Goal: Book appointment/travel/reservation

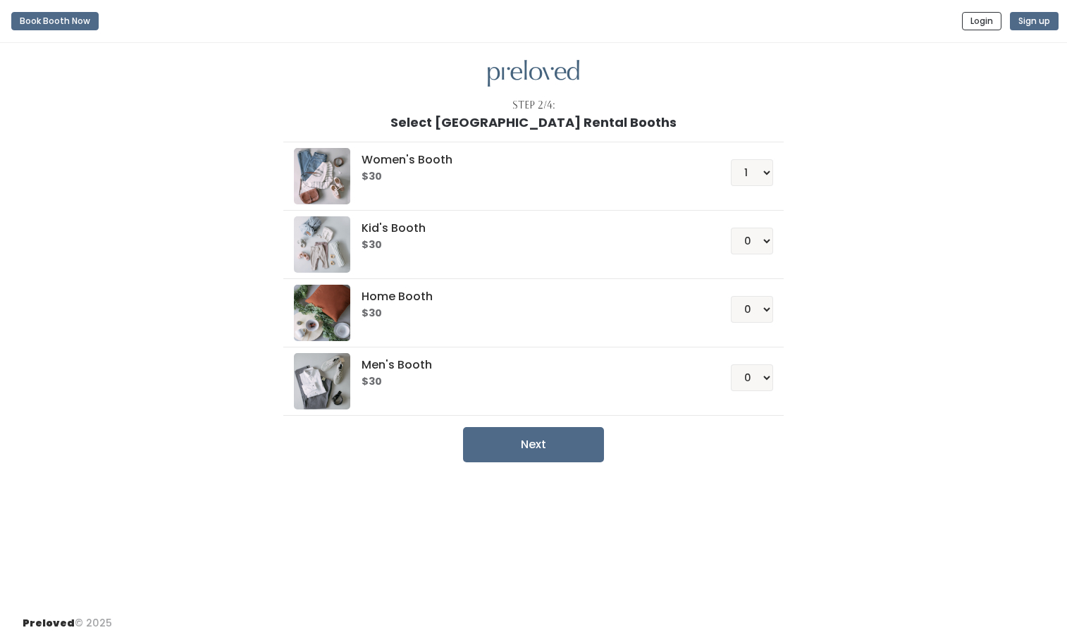
select select "1"
click at [744, 376] on select "0 1 2 3 4" at bounding box center [752, 377] width 42 height 27
select select "1"
click at [731, 364] on select "0 1 2 3 4" at bounding box center [752, 377] width 42 height 27
click at [586, 450] on button "Next" at bounding box center [533, 444] width 141 height 35
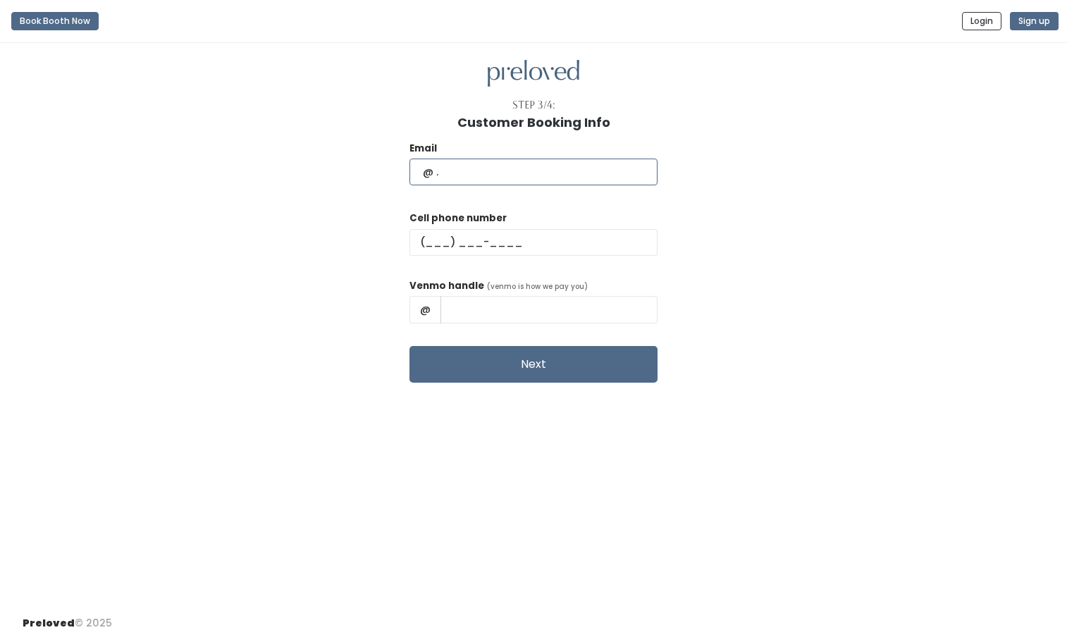
click at [539, 164] on input "text" at bounding box center [534, 172] width 248 height 27
type input "elliejanekayser@gmail.com"
click at [526, 245] on input "text" at bounding box center [534, 242] width 248 height 27
type input "(618) 798-1821"
type input "Ellie Kayser"
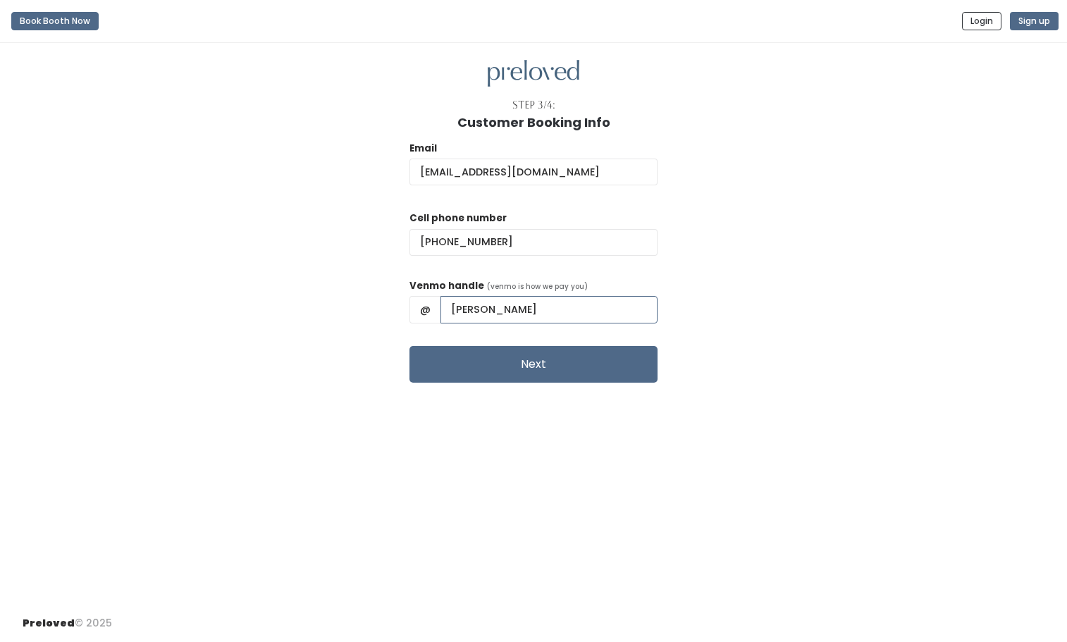
click at [524, 317] on input "Ellie Kayser" at bounding box center [549, 309] width 217 height 27
drag, startPoint x: 579, startPoint y: 318, endPoint x: 473, endPoint y: 312, distance: 105.9
click at [474, 312] on input "Ellie Kayser" at bounding box center [549, 309] width 217 height 27
type input "ellie-kayser-1"
click at [567, 369] on button "Next" at bounding box center [534, 364] width 248 height 37
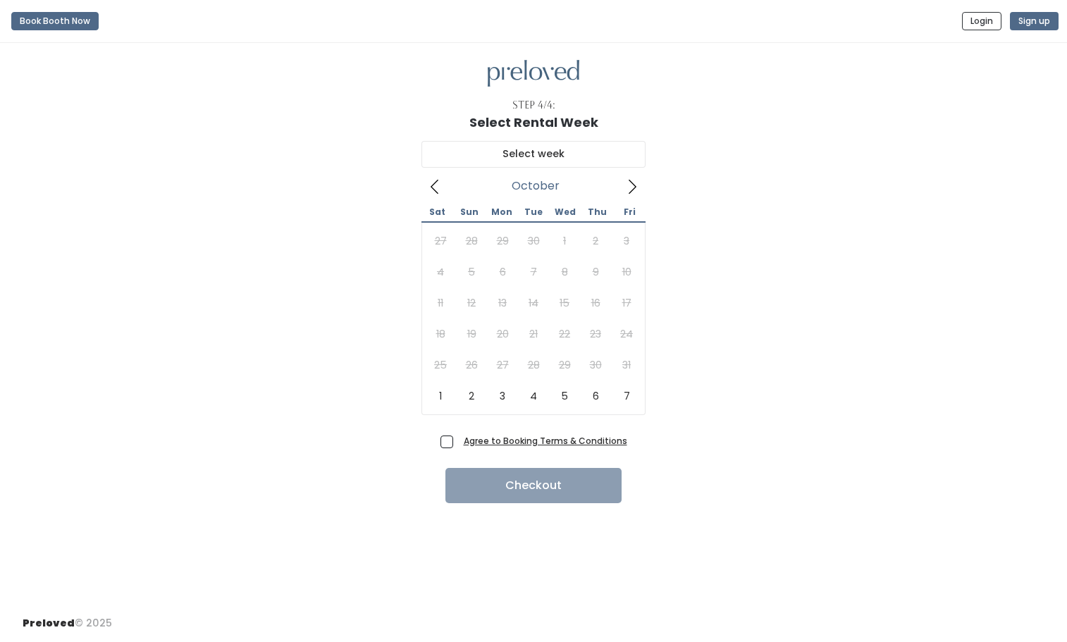
click at [627, 189] on icon at bounding box center [633, 187] width 16 height 16
click at [629, 188] on icon at bounding box center [633, 187] width 16 height 16
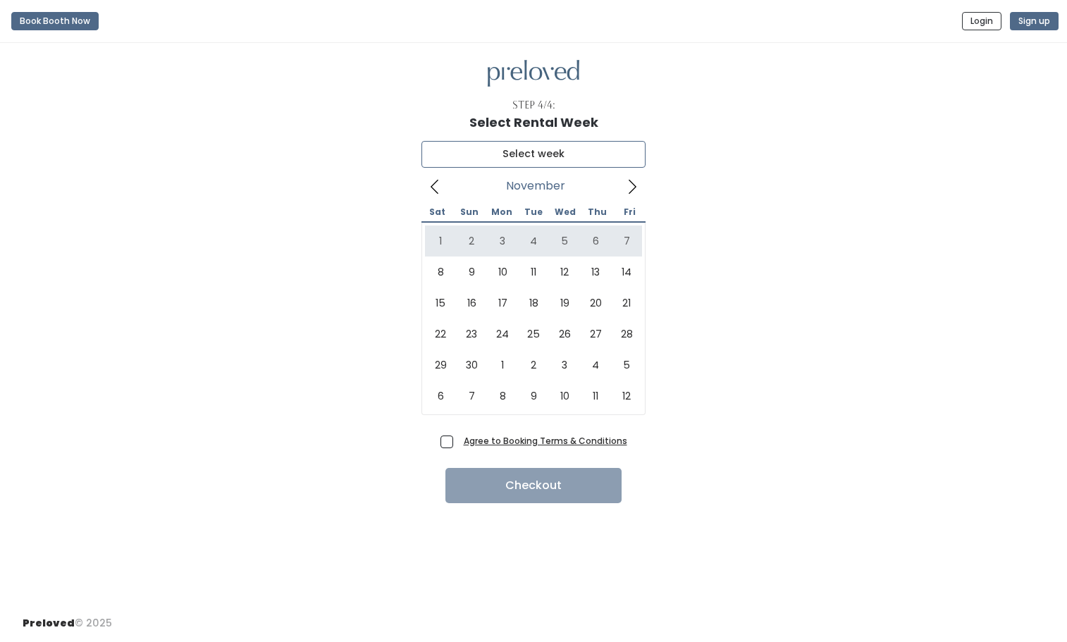
type input "[DATE] to [DATE]"
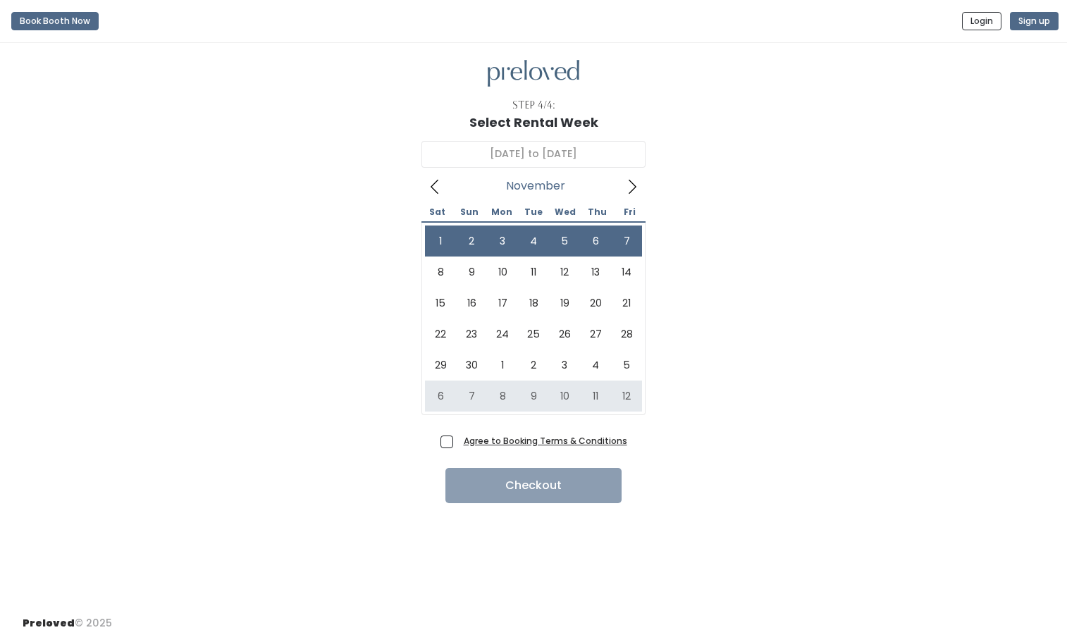
click at [457, 443] on label "Agree to Booking Terms & Conditions" at bounding box center [534, 441] width 187 height 15
click at [458, 443] on input "Agree to Booking Terms & Conditions" at bounding box center [462, 438] width 9 height 9
checkbox input "true"
click at [469, 478] on button "Checkout" at bounding box center [534, 485] width 176 height 35
